Goal: Task Accomplishment & Management: Complete application form

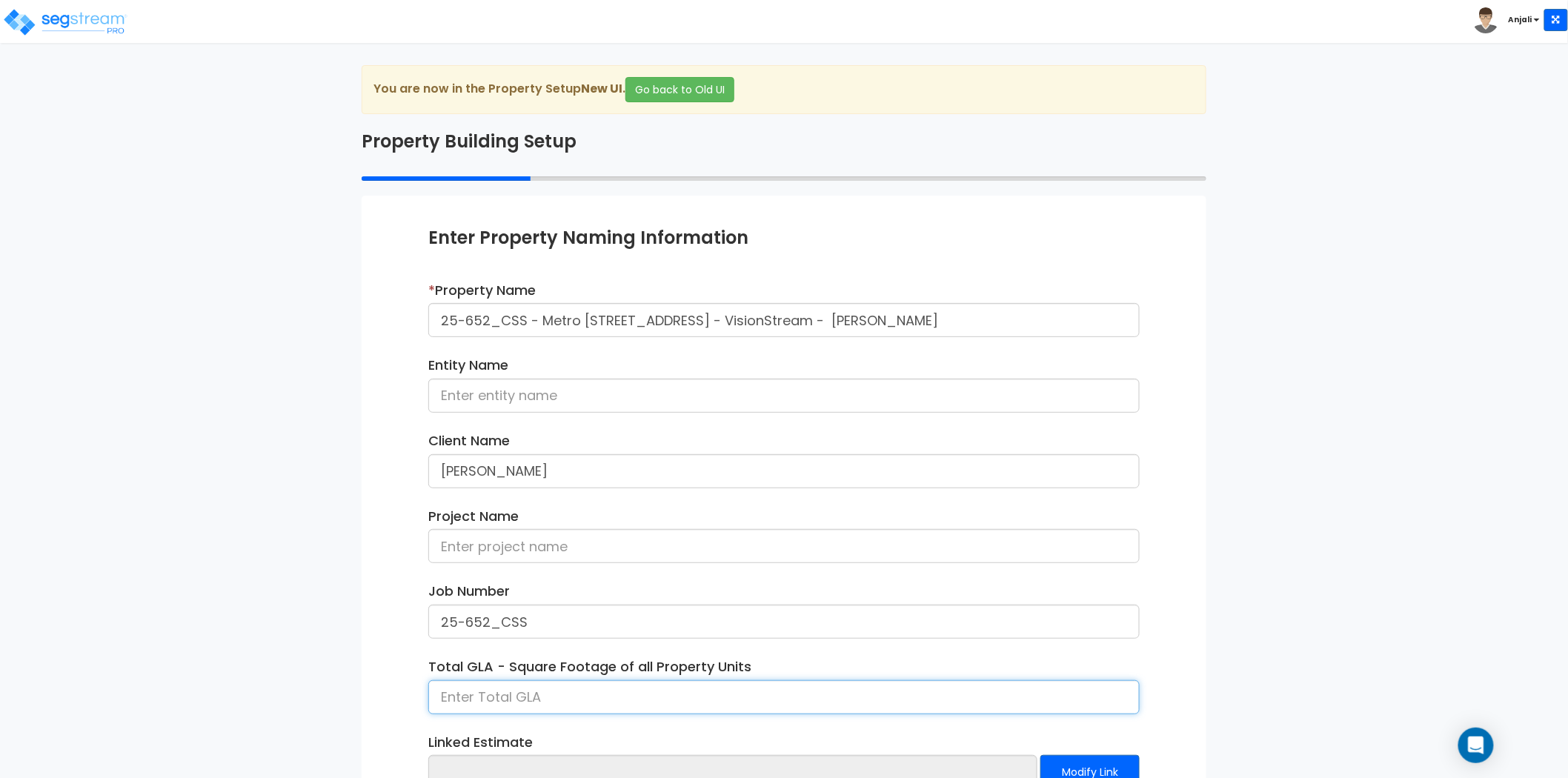
click at [500, 695] on input at bounding box center [784, 697] width 711 height 34
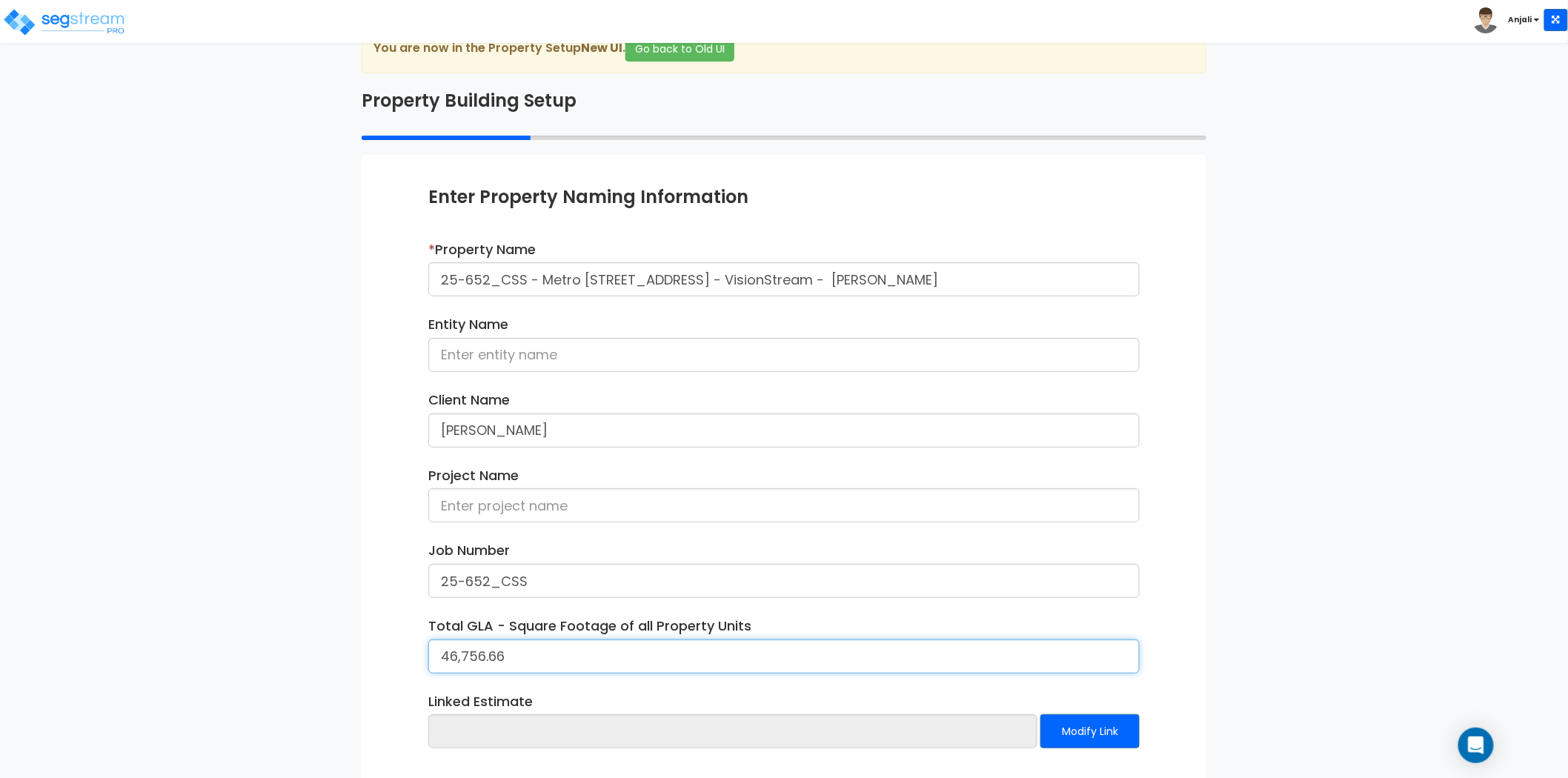
scroll to position [108, 0]
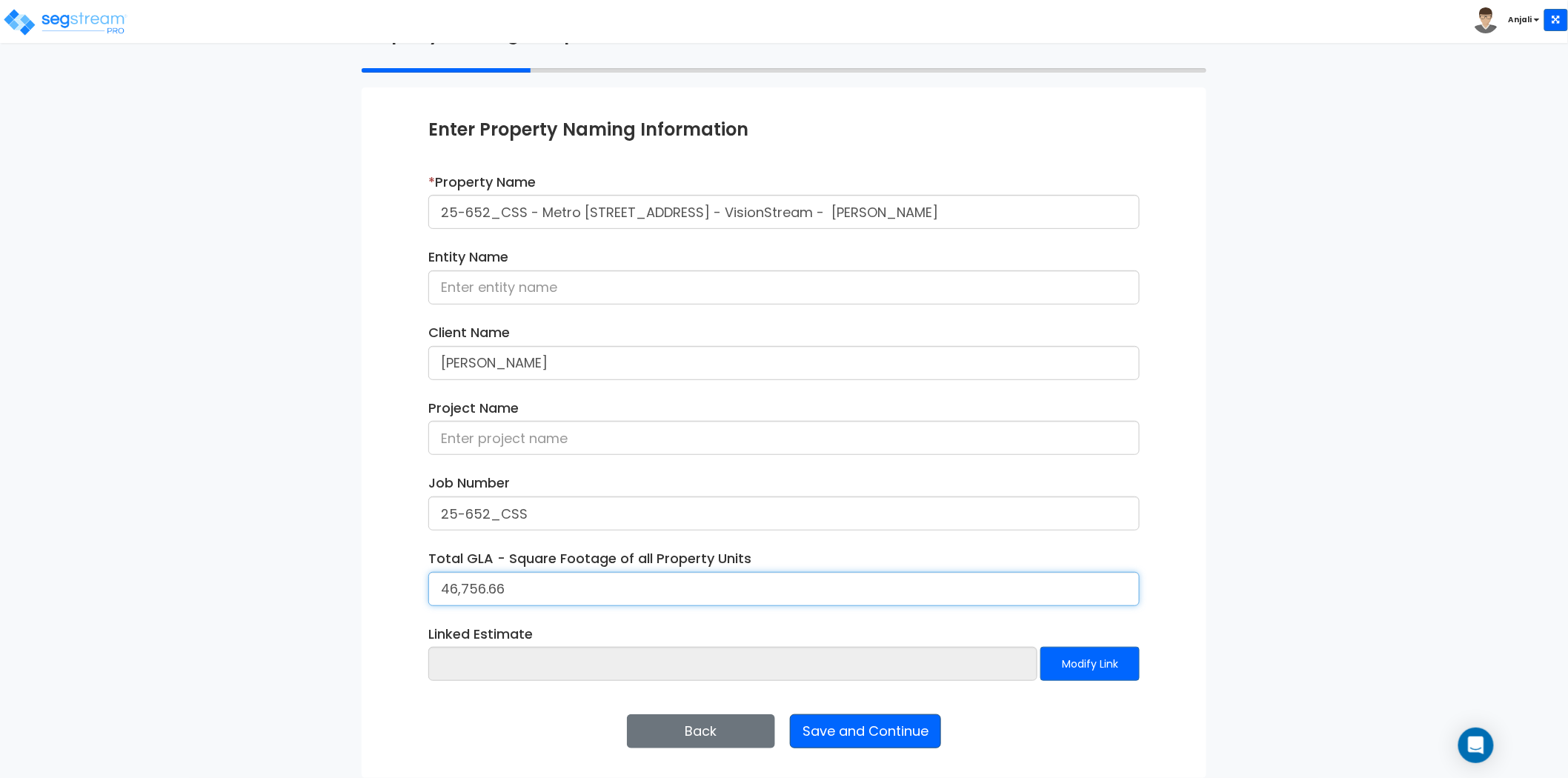
type input "46,756.66"
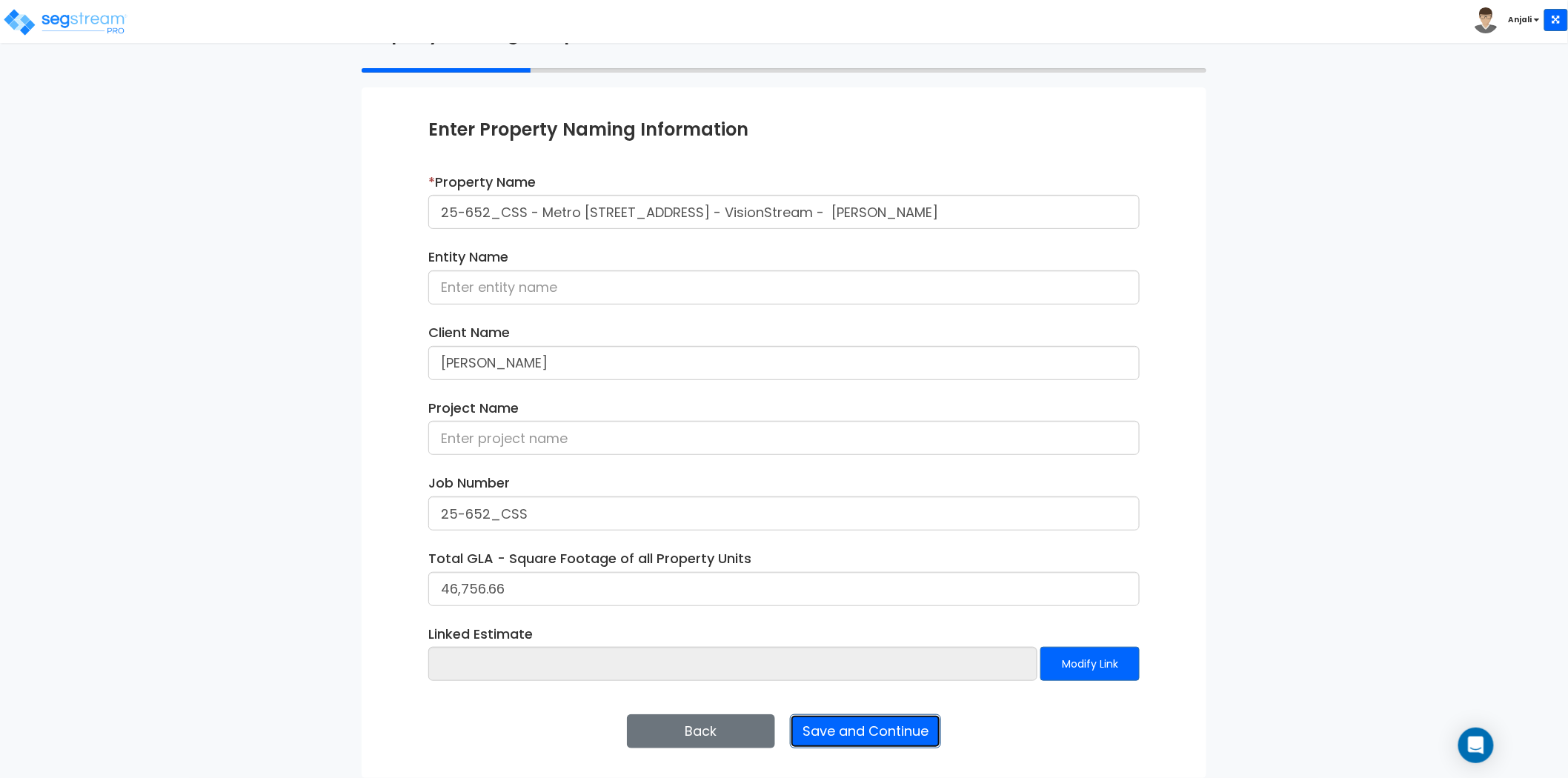
click at [879, 731] on button "Save and Continue" at bounding box center [865, 731] width 151 height 34
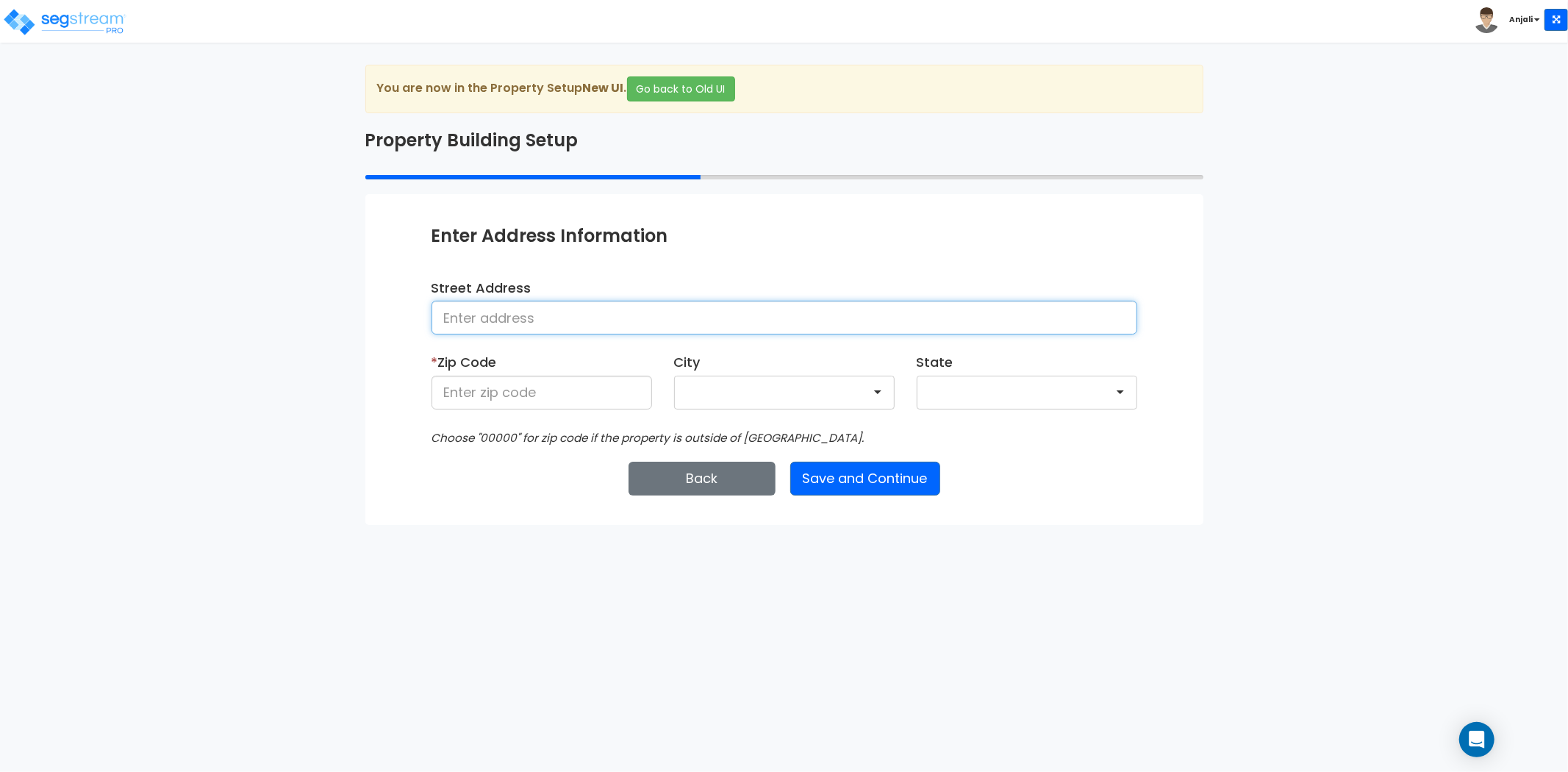
click at [550, 332] on input at bounding box center [785, 317] width 706 height 34
paste input "[STREET_ADDRESS]"
click at [465, 319] on input "[STREET_ADDRESS]" at bounding box center [785, 317] width 706 height 34
click at [493, 315] on input "524-[STREET_ADDRESS]" at bounding box center [785, 317] width 706 height 34
click at [491, 317] on input "[STREET_ADDRESS]" at bounding box center [785, 317] width 706 height 34
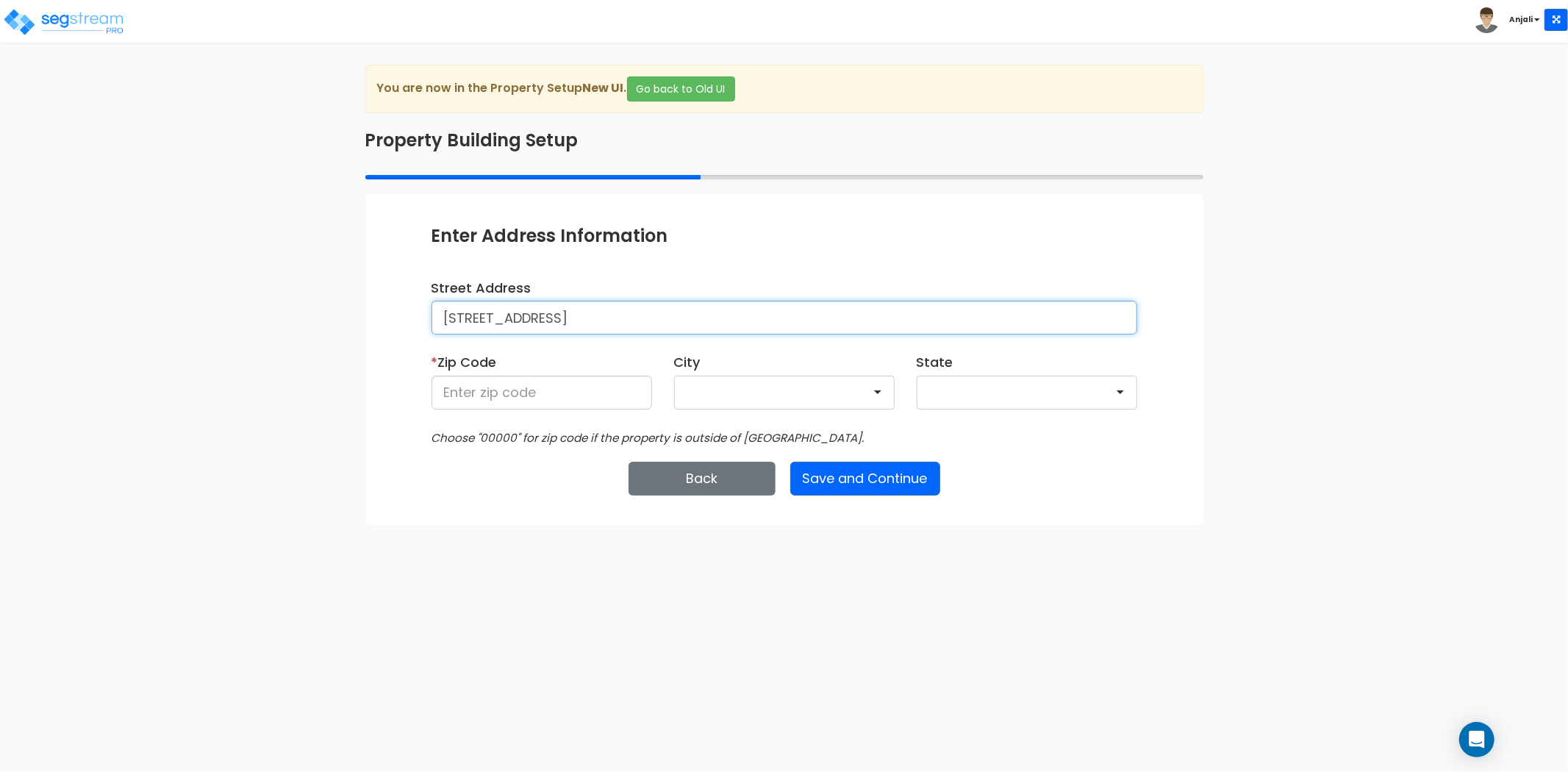
type input "524-528 North Ave"
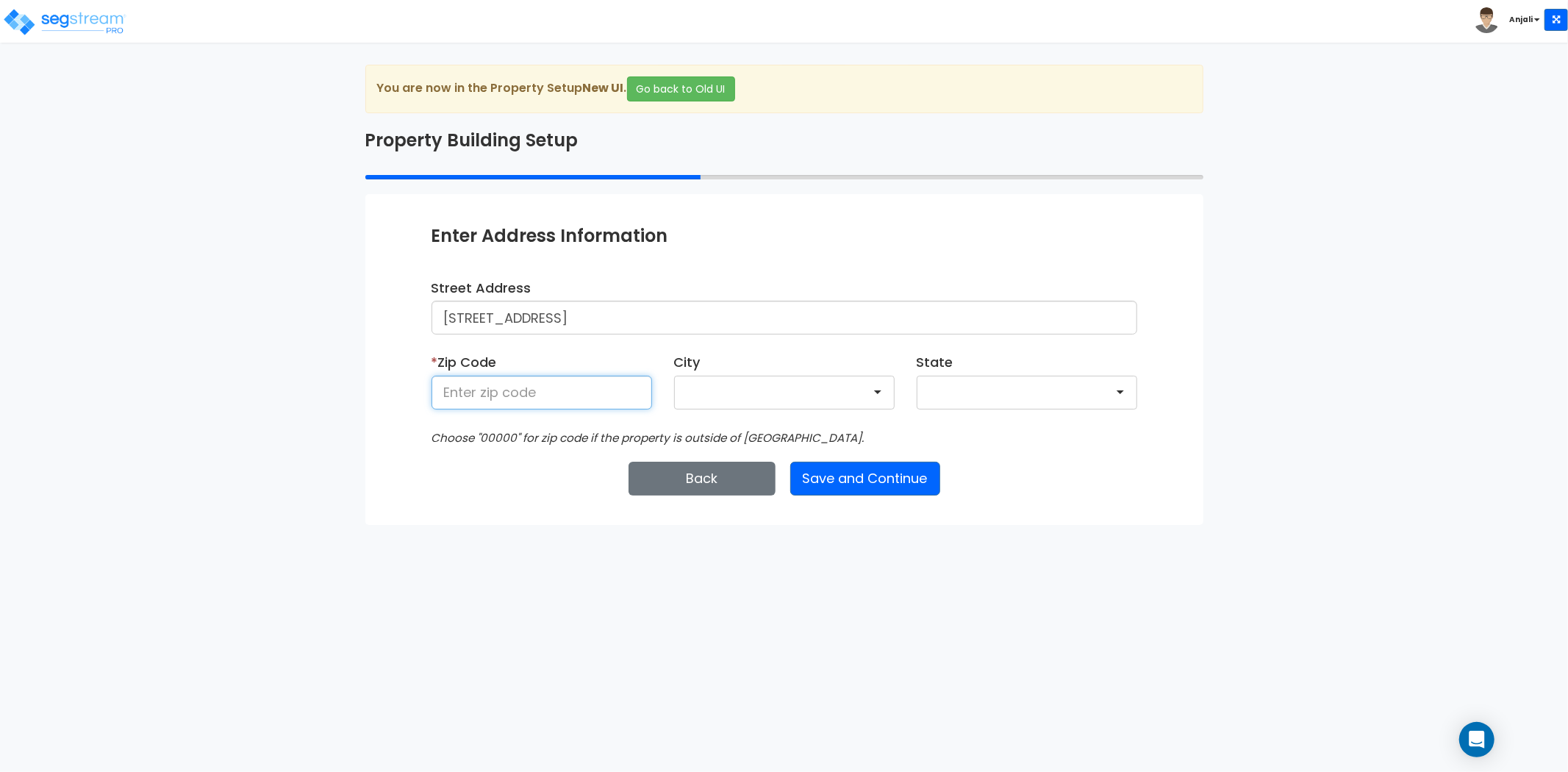
click at [515, 391] on input at bounding box center [542, 392] width 220 height 34
click at [363, 520] on div "You are now in the Property Setup New UI . Go back to Old UI Property Building …" at bounding box center [784, 295] width 860 height 460
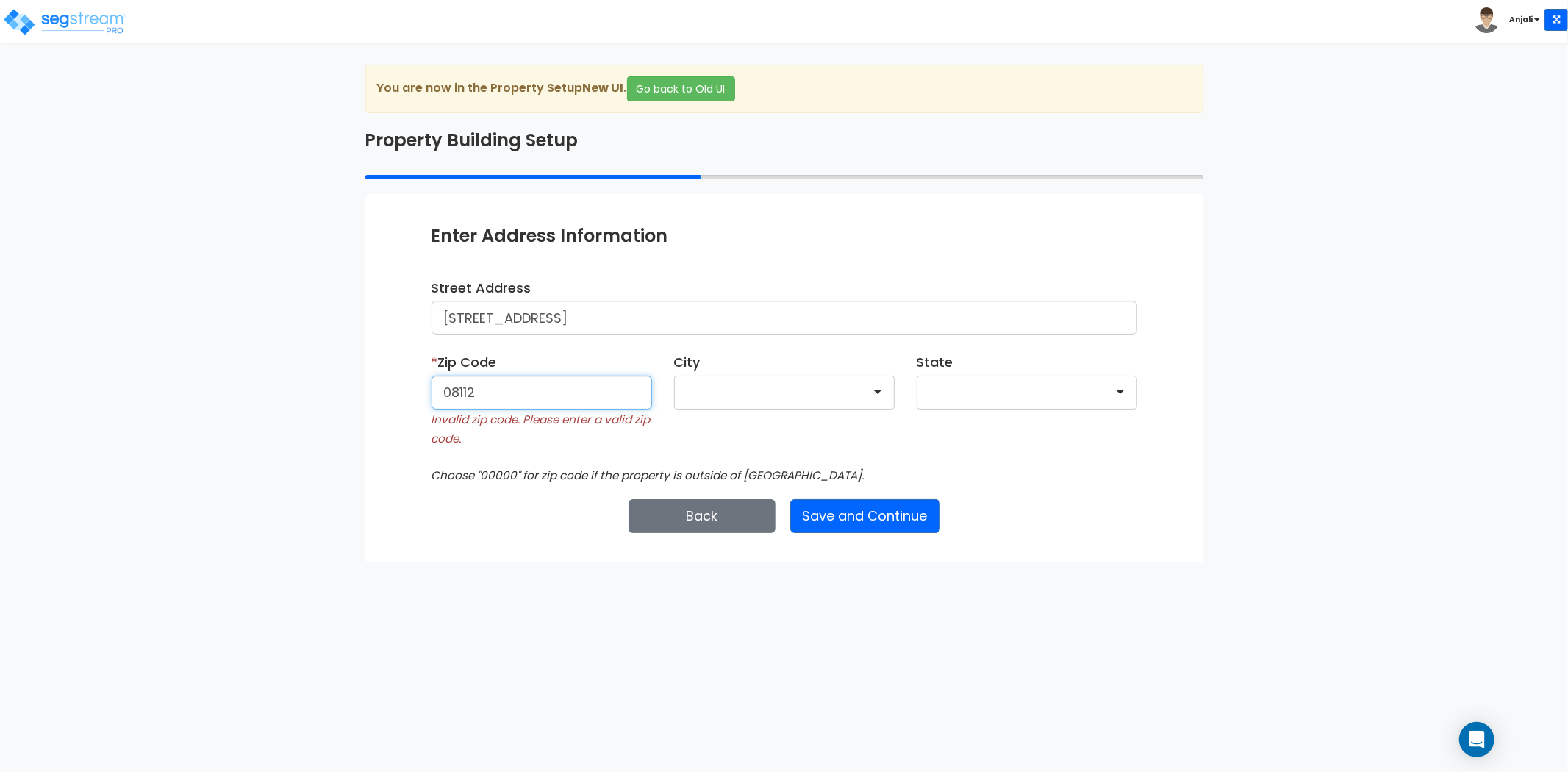
click at [464, 391] on input "08112" at bounding box center [542, 392] width 220 height 34
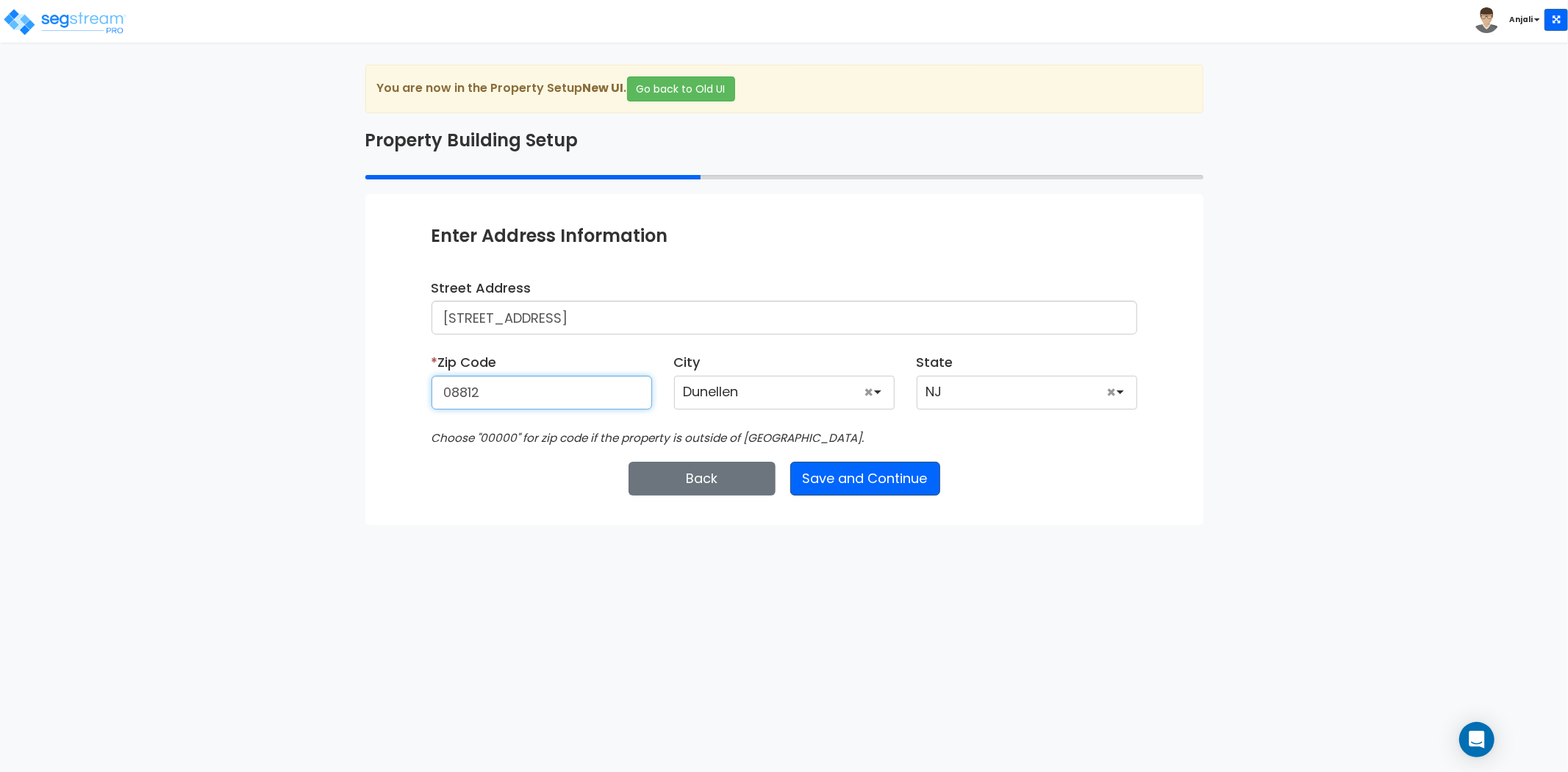
type input "08812"
click at [898, 479] on button "Save and Continue" at bounding box center [865, 478] width 150 height 34
